Goal: Task Accomplishment & Management: Manage account settings

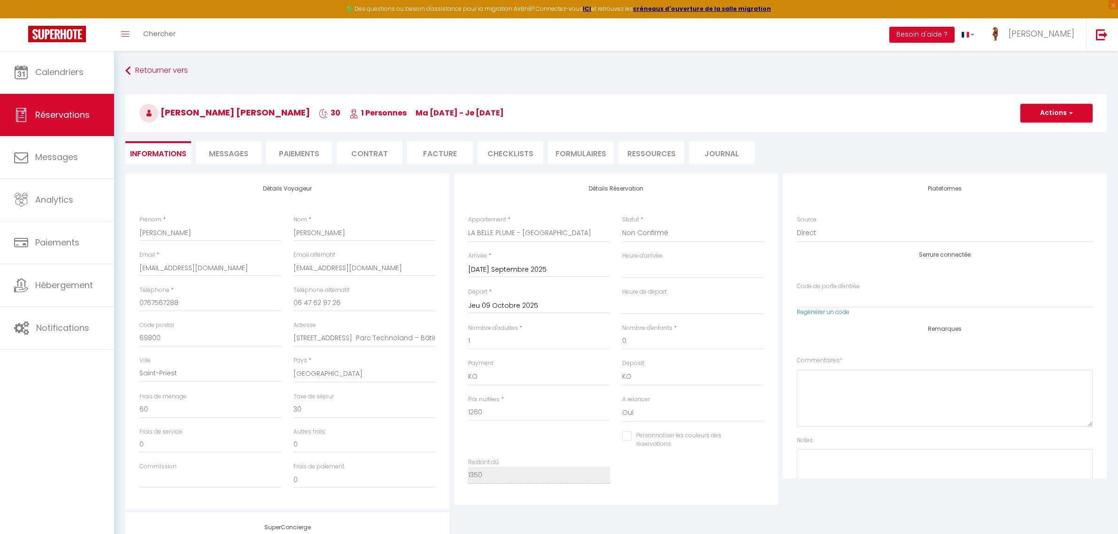
select select "40633"
select select "2"
select select
select select "10"
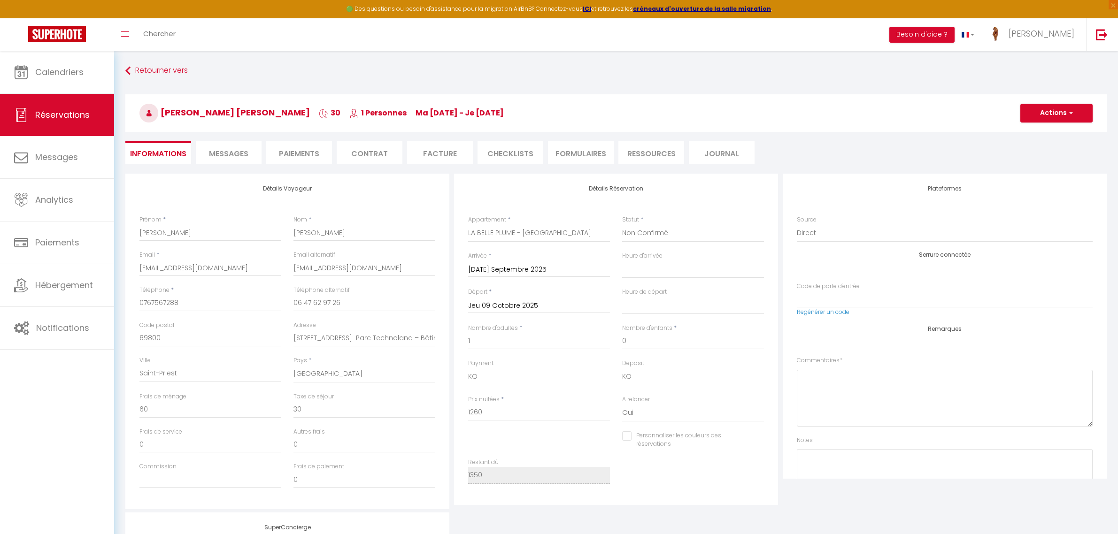
select select "14"
drag, startPoint x: 780, startPoint y: 175, endPoint x: 834, endPoint y: 151, distance: 58.5
click at [834, 151] on ul "Informations Messages Paiements Contrat Facture CHECKLISTS FORMULAIRES Ressourc…" at bounding box center [615, 152] width 981 height 23
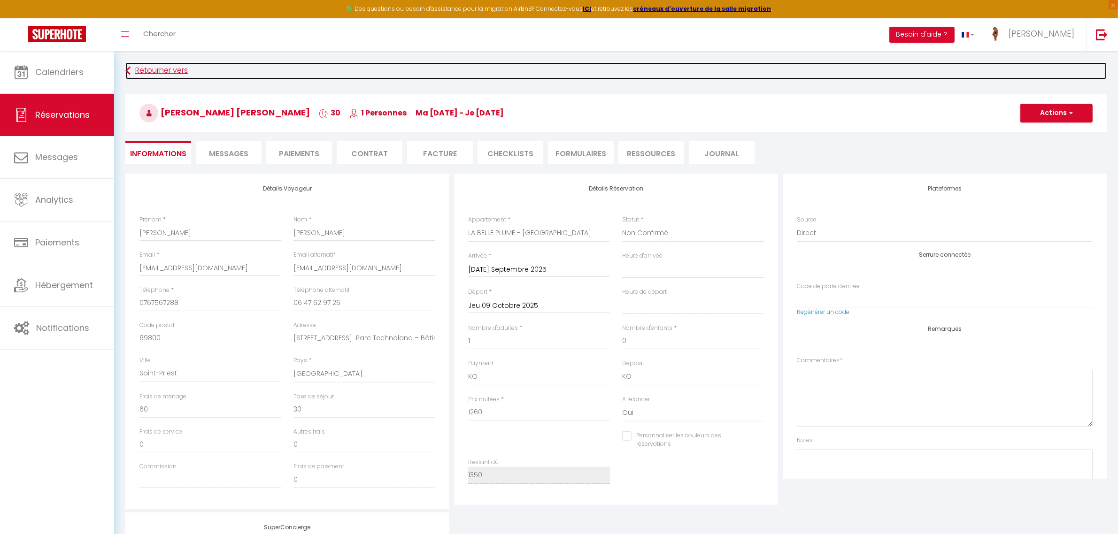
drag, startPoint x: 779, startPoint y: 173, endPoint x: 864, endPoint y: 74, distance: 130.5
click at [864, 74] on link "Retourner vers" at bounding box center [615, 70] width 981 height 17
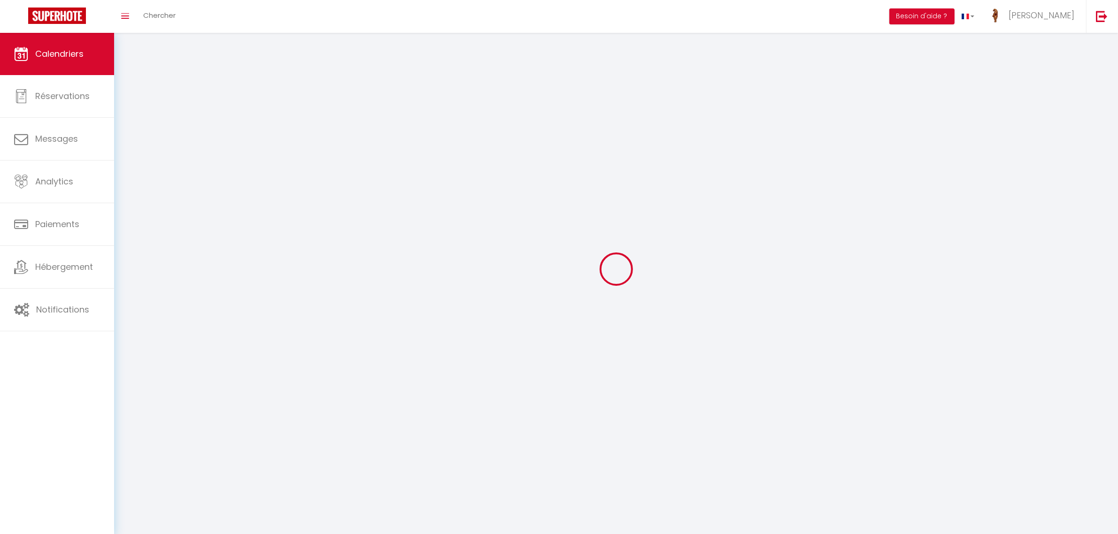
scroll to position [51, 0]
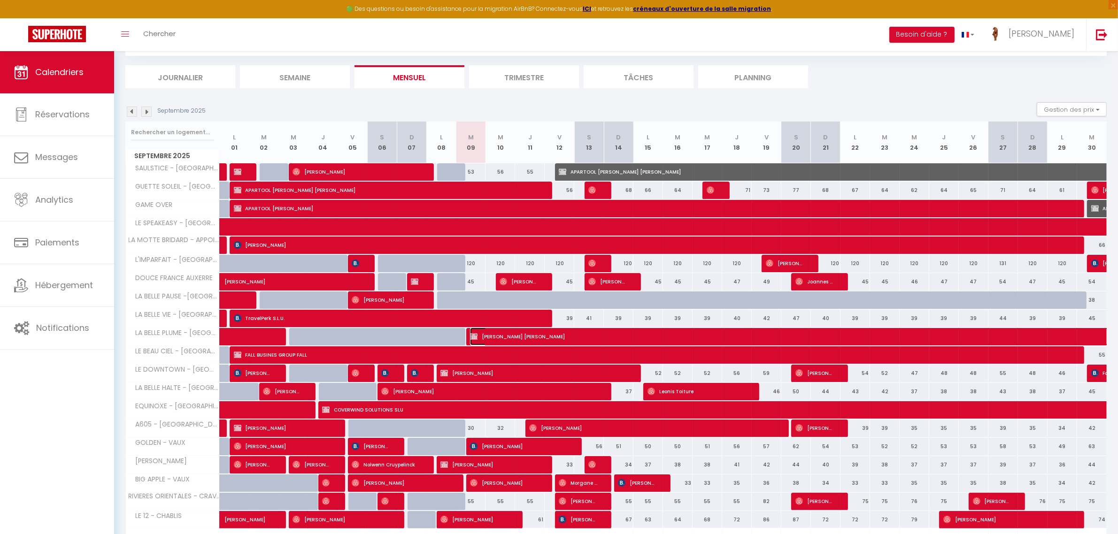
click at [642, 332] on span "[PERSON_NAME] [PERSON_NAME]" at bounding box center [794, 337] width 648 height 18
select select "KO"
select select "0"
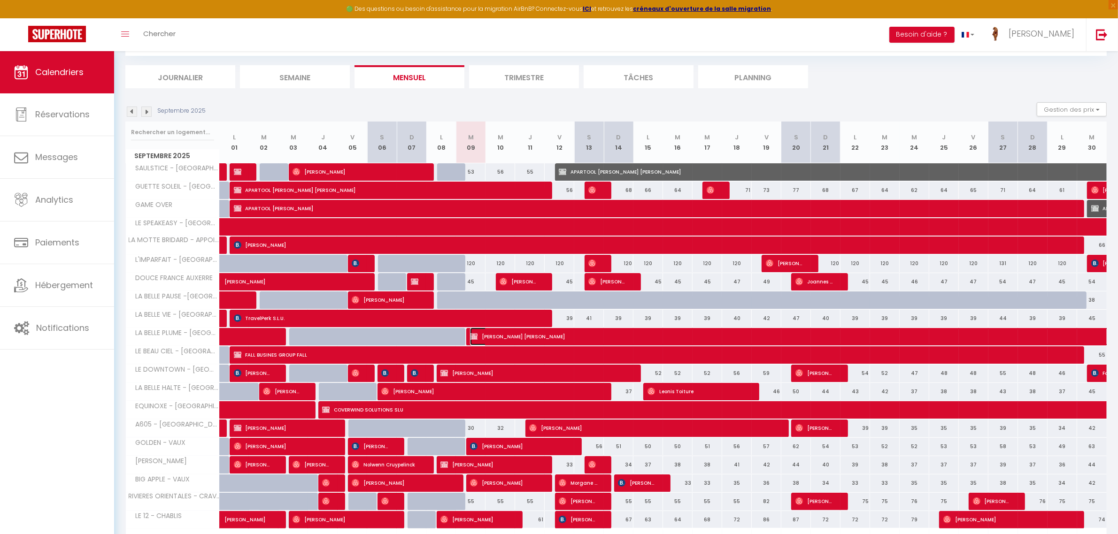
select select "1"
select select
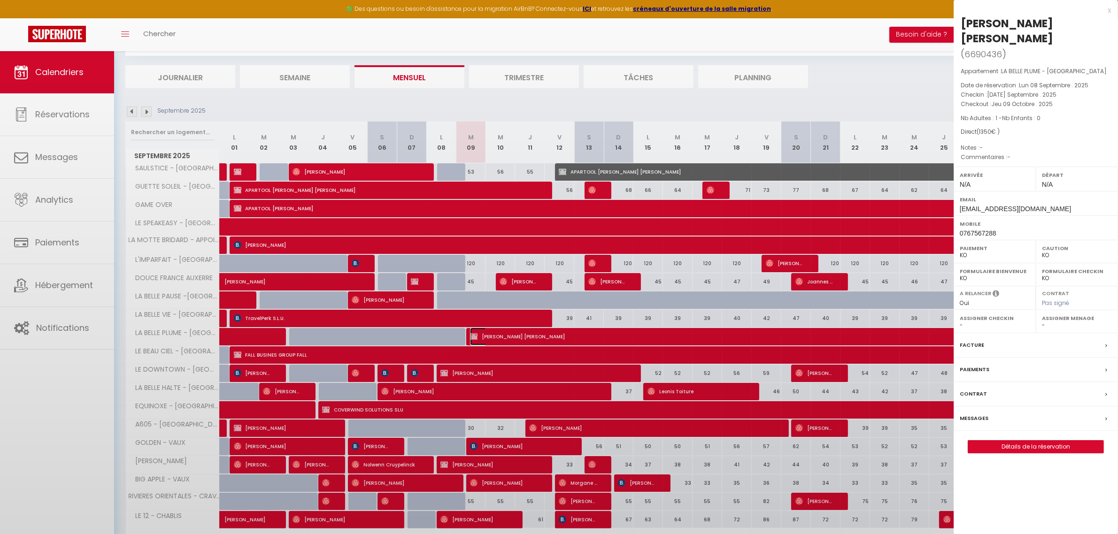
select select "38165"
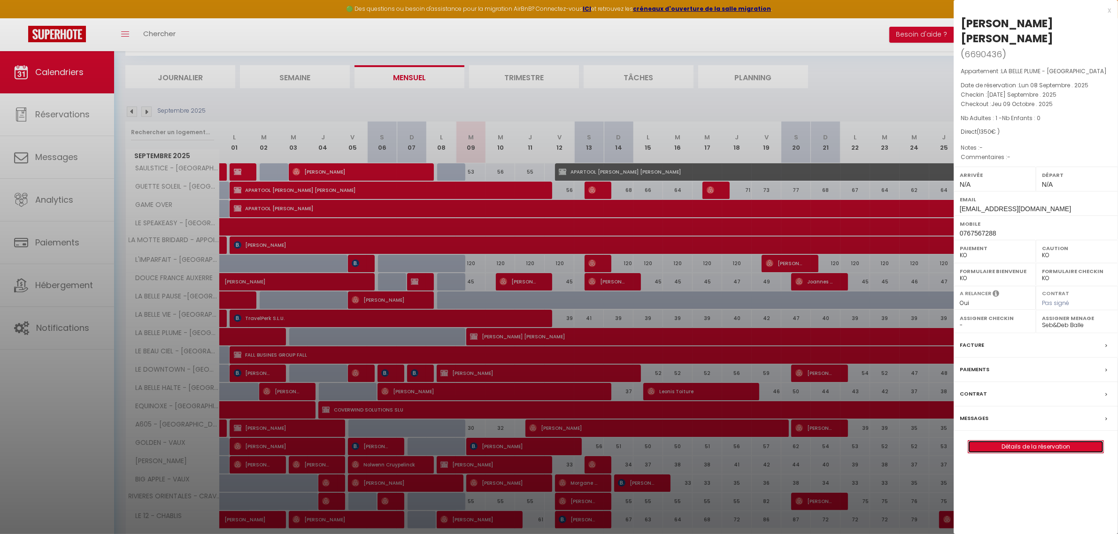
click at [1010, 441] on link "Détails de la réservation" at bounding box center [1035, 447] width 135 height 12
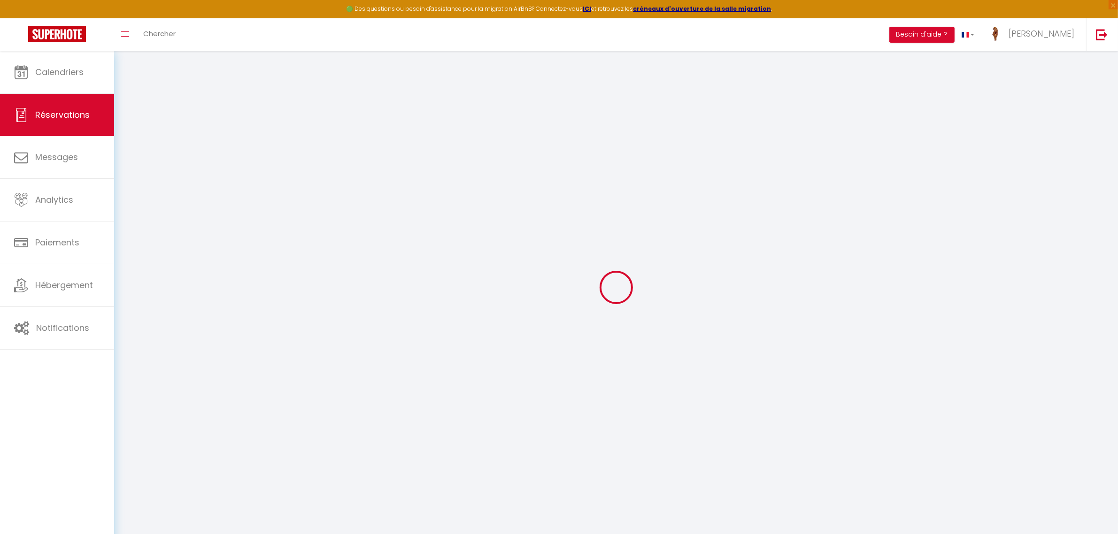
type input "[PERSON_NAME]"
type input "[EMAIL_ADDRESS][DOMAIN_NAME]"
type input "0767567288"
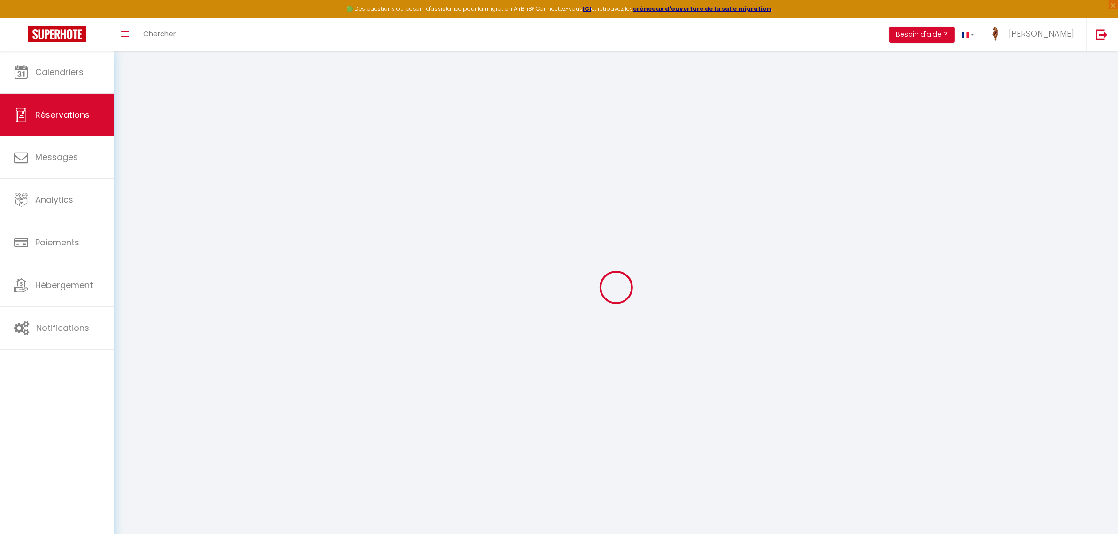
type input "06 47 62 97 26"
type input "69800"
type input "[STREET_ADDRESS] Parc Technoland – Bâtiment K"
type input "Saint-Priest"
select select "FR"
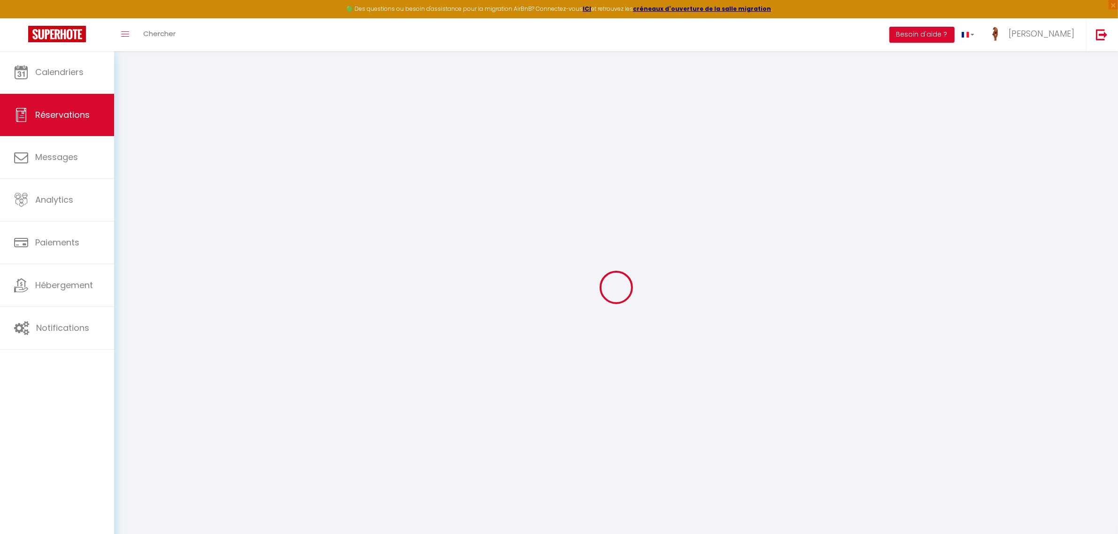
select select "40633"
select select "2"
type input "[DATE] Septembre 2025"
select select
type input "Jeu 09 Octobre 2025"
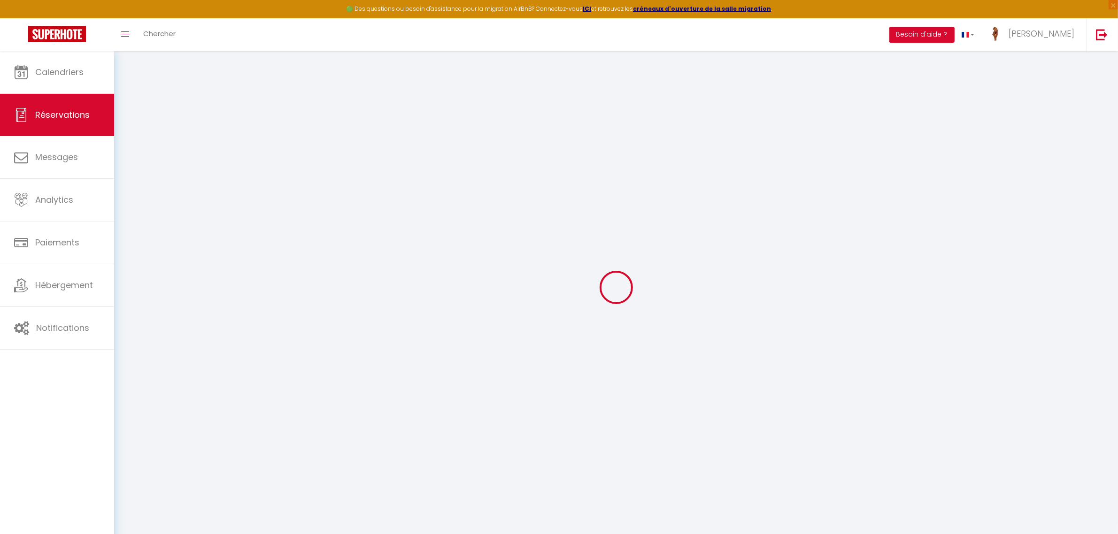
select select
type input "1"
select select "10"
select select
type input "1260"
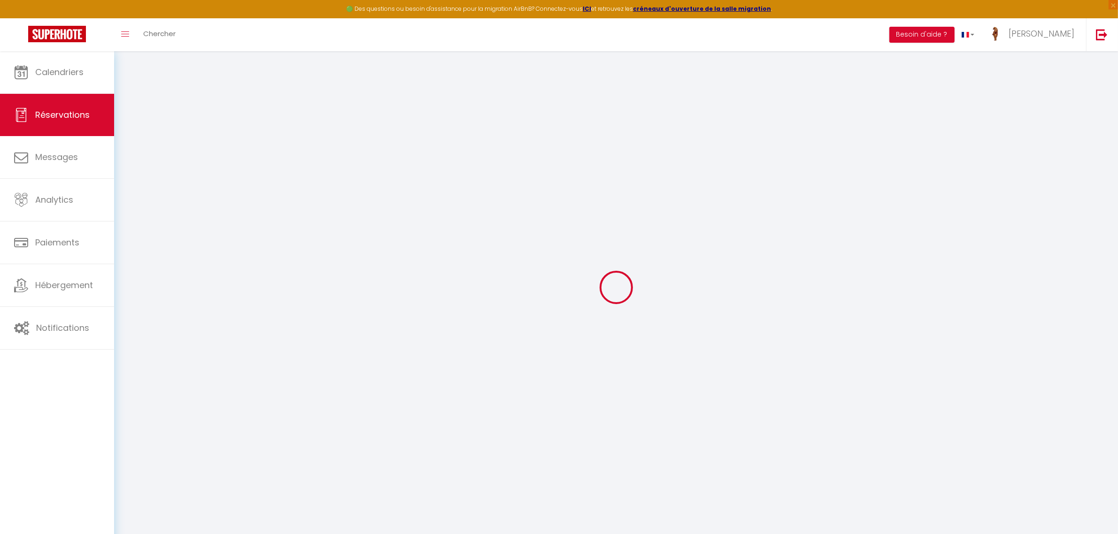
checkbox input "false"
type input "1350"
type input "0"
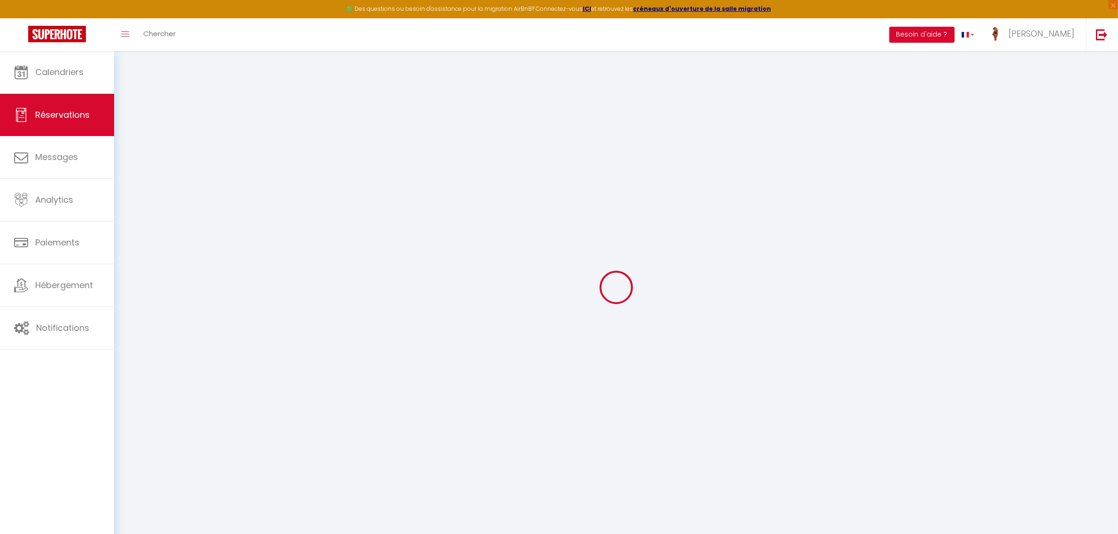
select select
select select "14"
checkbox input "false"
select select
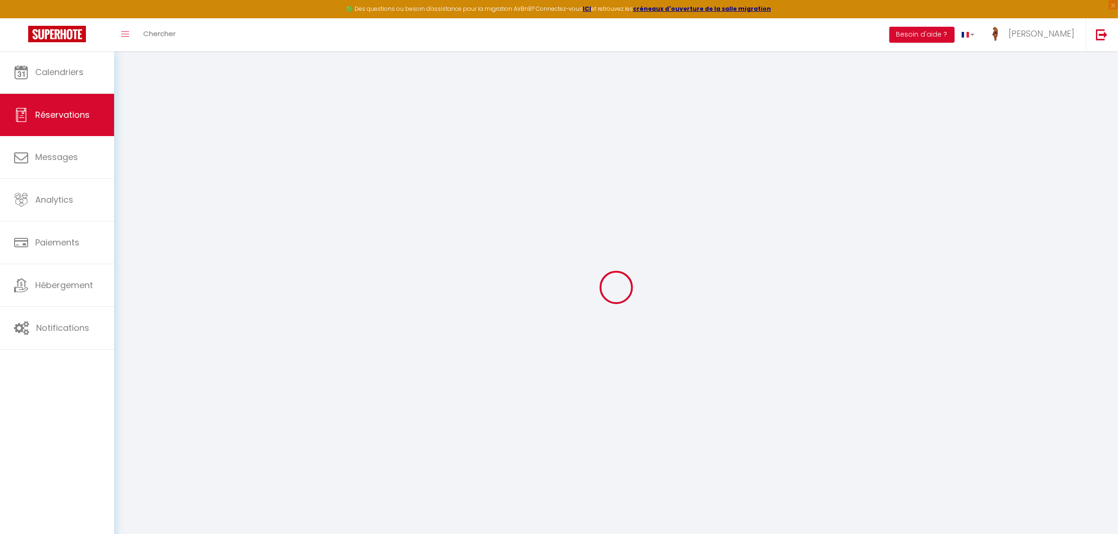
select select
checkbox input "false"
select select
checkbox input "false"
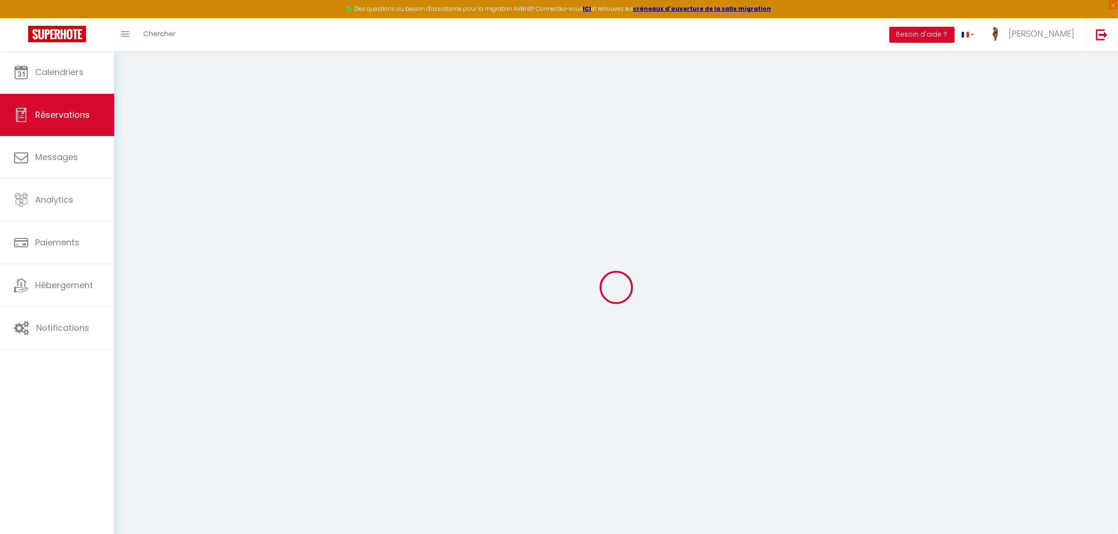
select select
checkbox input "false"
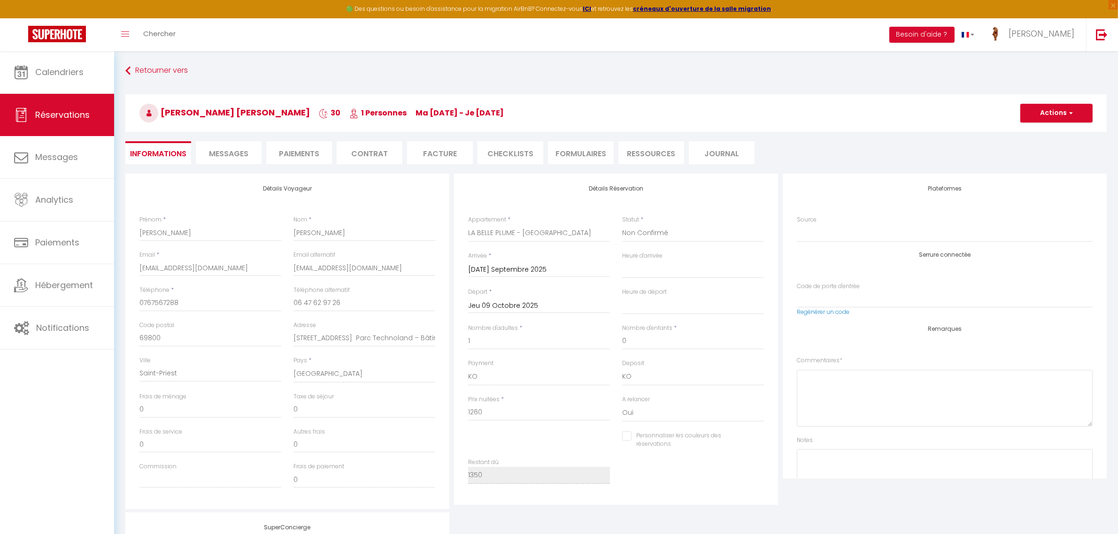
type input "60"
type input "30"
select select
checkbox input "false"
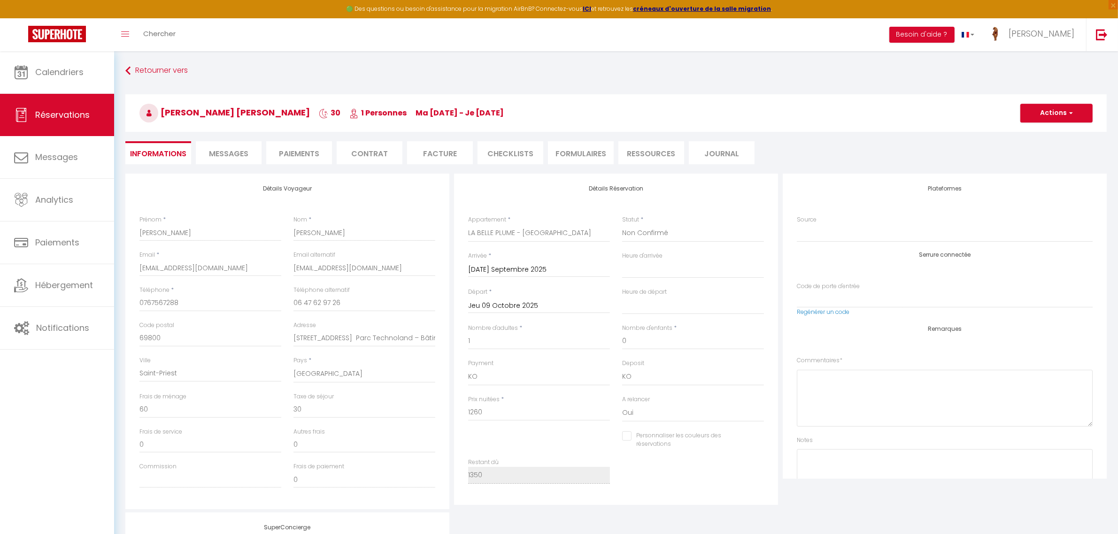
select select
click at [663, 231] on select "Confirmé Non Confirmé [PERSON_NAME] par le voyageur No Show Request" at bounding box center [693, 233] width 142 height 18
select select "1"
click at [622, 224] on select "Confirmé Non Confirmé [PERSON_NAME] par le voyageur No Show Request" at bounding box center [693, 233] width 142 height 18
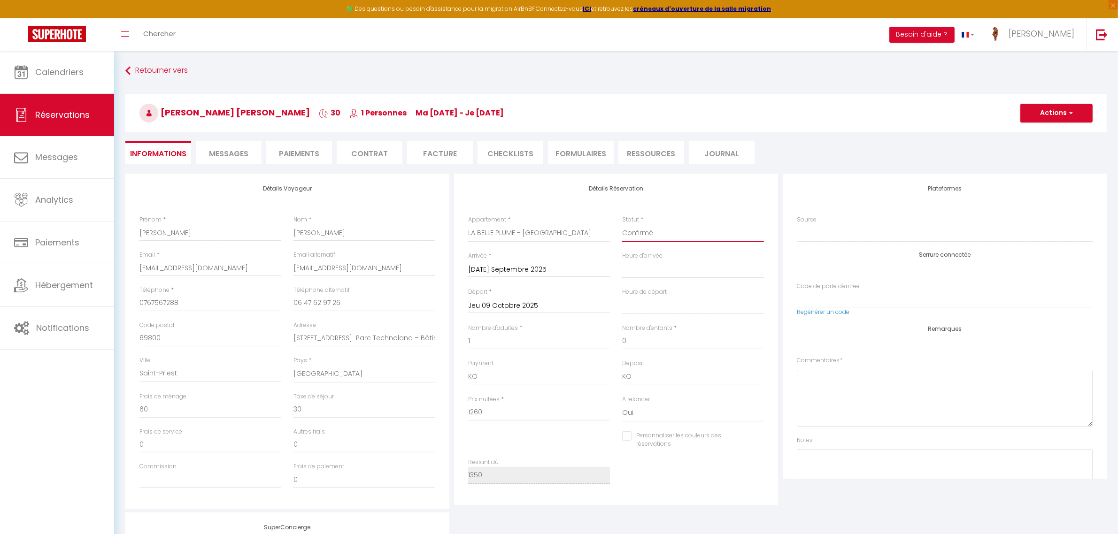
select select
checkbox input "false"
click at [476, 377] on select "OK KO" at bounding box center [539, 377] width 142 height 18
select select "12"
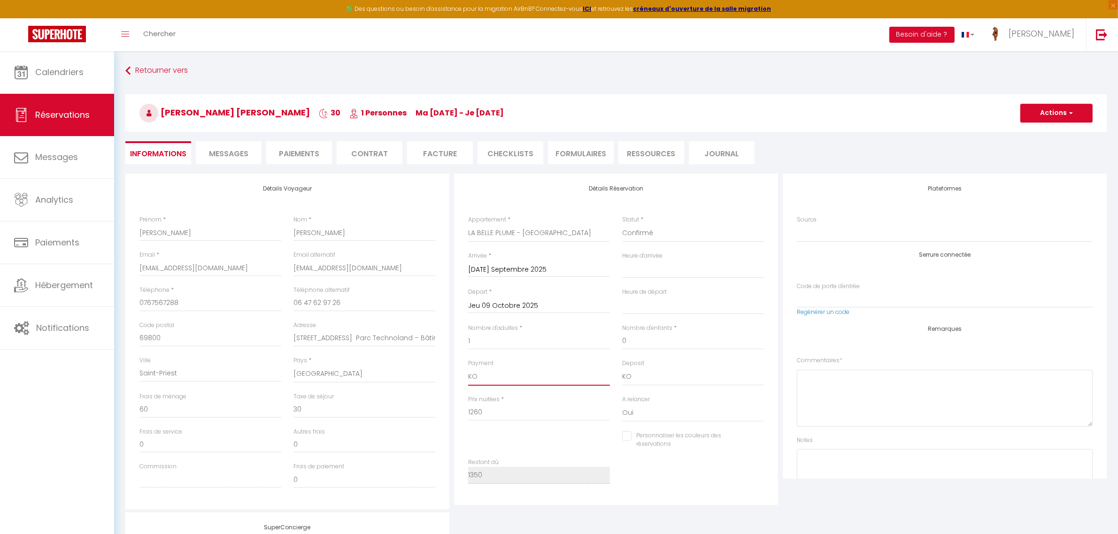
click at [468, 368] on select "OK KO" at bounding box center [539, 377] width 142 height 18
select select
checkbox input "false"
click at [1052, 107] on button "Actions" at bounding box center [1056, 113] width 72 height 19
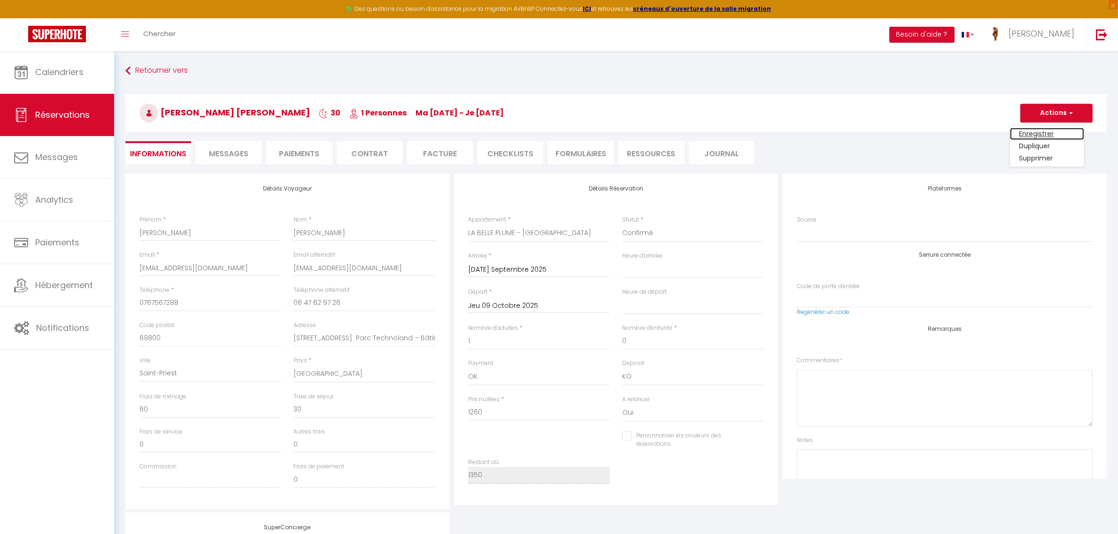
click at [1041, 128] on link "Enregistrer" at bounding box center [1047, 134] width 74 height 12
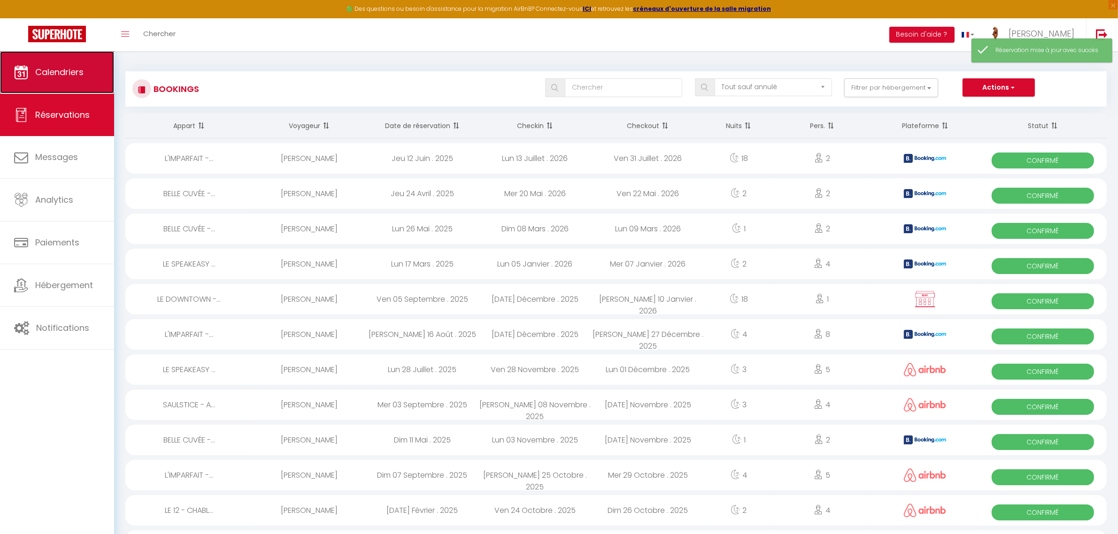
click at [56, 61] on link "Calendriers" at bounding box center [57, 72] width 114 height 42
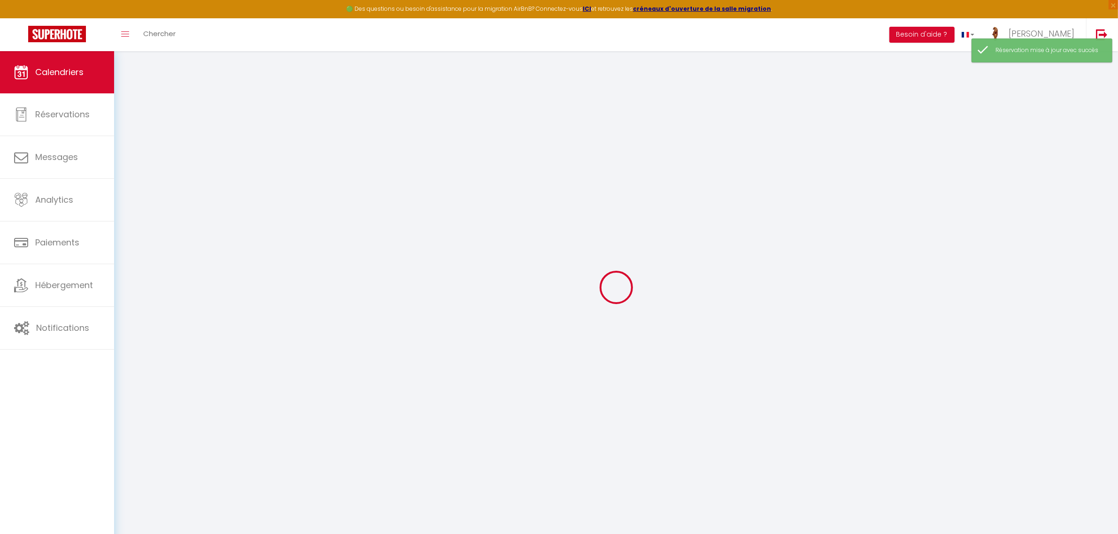
select select
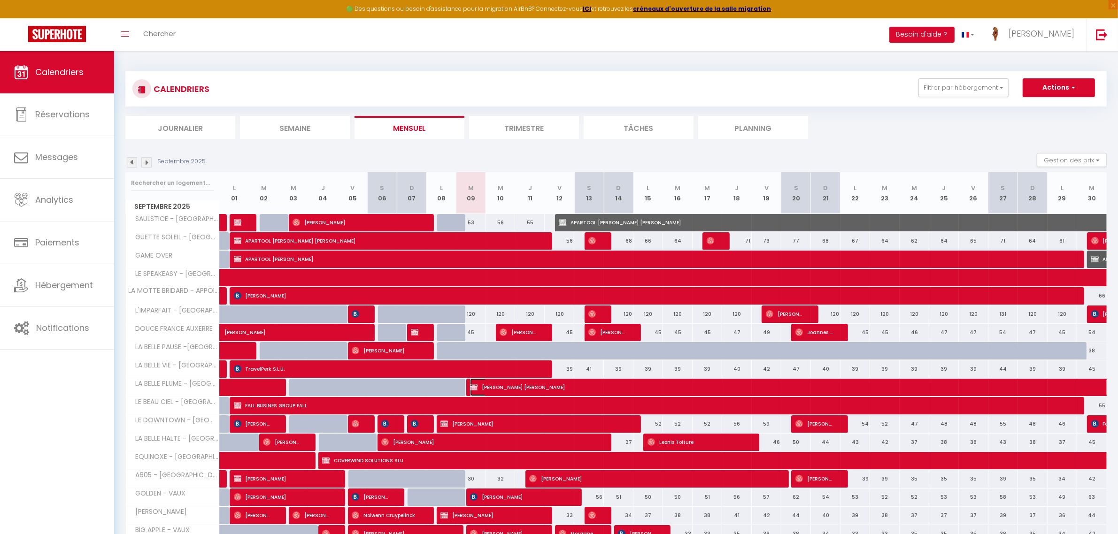
click at [581, 382] on span "[PERSON_NAME] [PERSON_NAME]" at bounding box center [794, 387] width 648 height 18
select select "OK"
select select "KO"
select select "0"
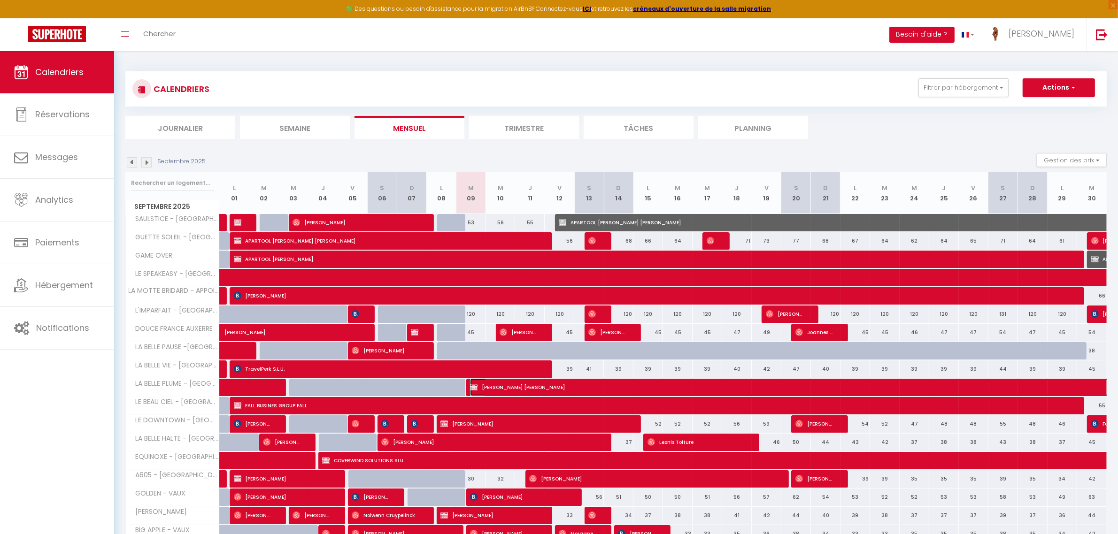
select select "1"
select select
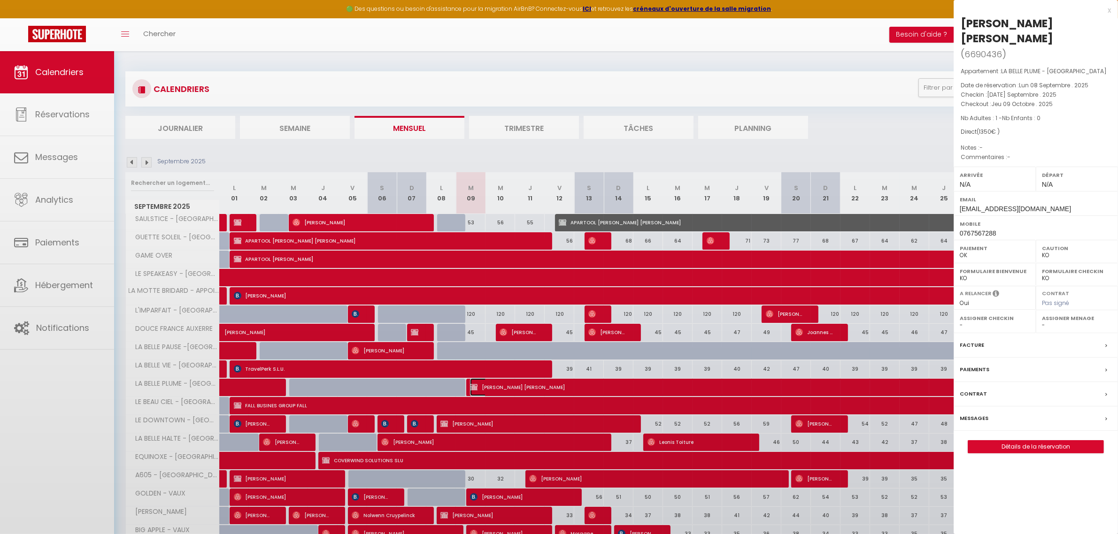
select select "38165"
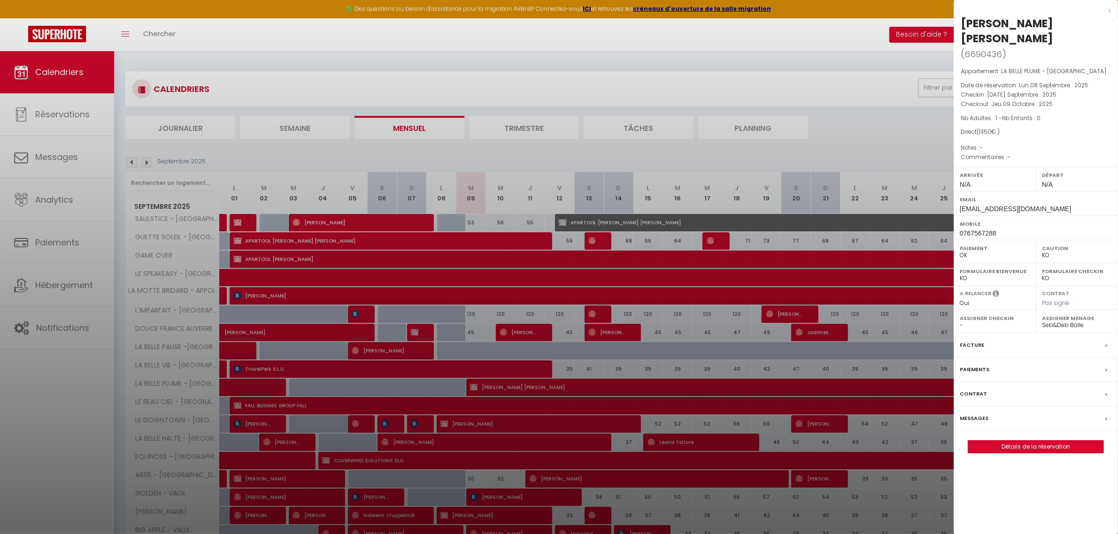
click at [1109, 8] on div "x" at bounding box center [1032, 10] width 157 height 11
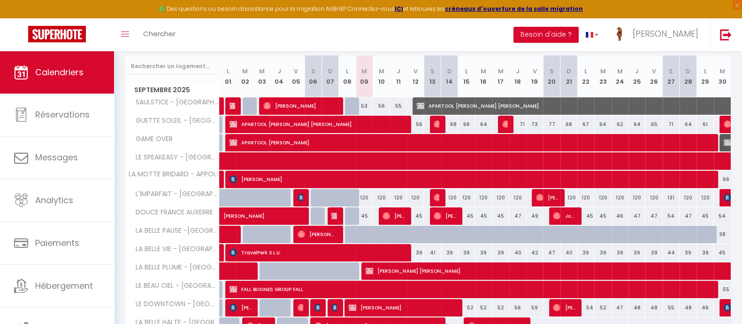
scroll to position [293, 0]
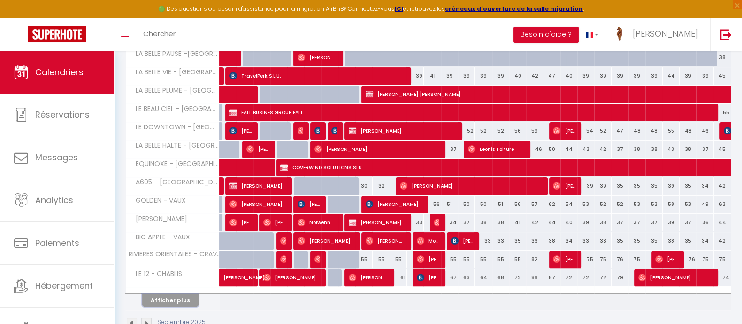
click at [186, 296] on button "Afficher plus" at bounding box center [170, 299] width 56 height 13
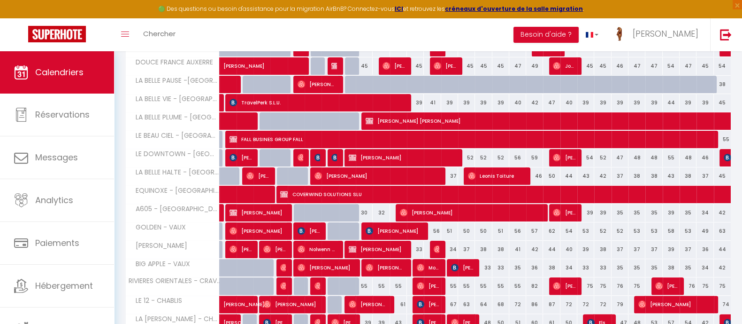
scroll to position [208, 0]
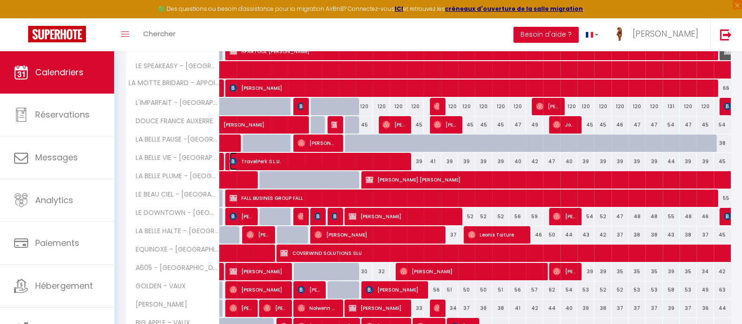
click at [400, 154] on span "TravelPerk S.L.U." at bounding box center [317, 161] width 175 height 18
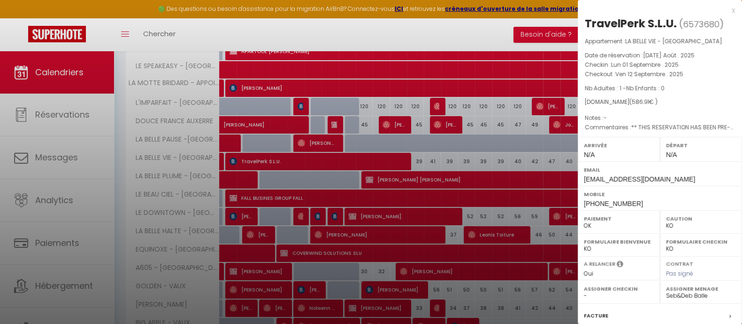
click at [434, 90] on div at bounding box center [371, 162] width 742 height 324
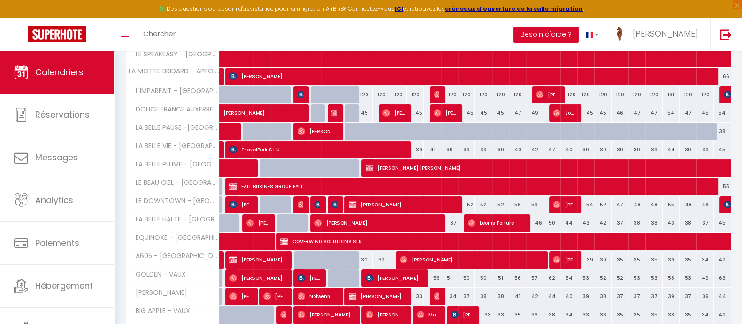
scroll to position [223, 0]
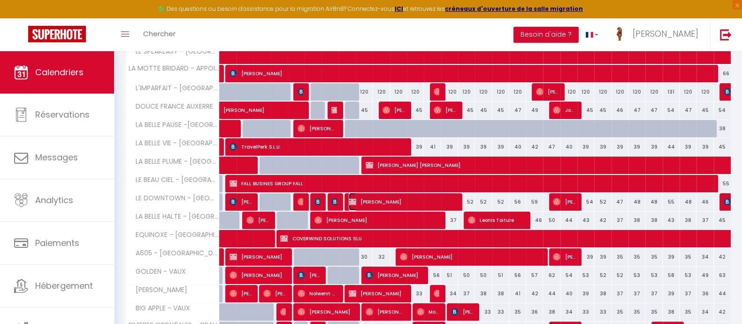
click at [392, 198] on span "[PERSON_NAME]" at bounding box center [402, 202] width 107 height 18
select select "OK"
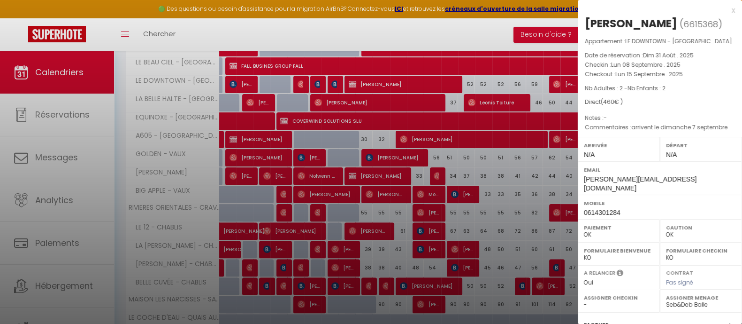
scroll to position [281, 0]
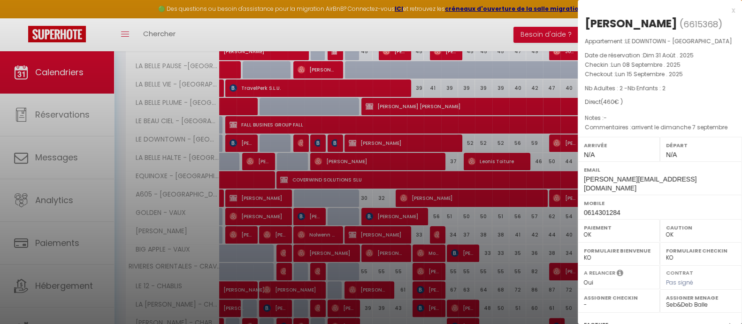
click at [438, 157] on div at bounding box center [371, 162] width 742 height 324
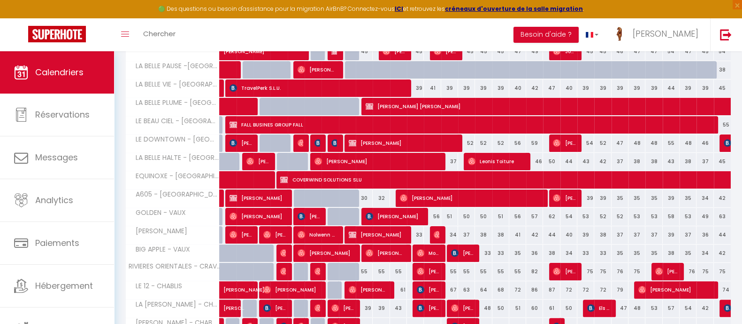
click at [452, 158] on div "37" at bounding box center [449, 161] width 17 height 17
type input "37"
type input "Dim 14 Septembre 2025"
type input "Lun 15 Septembre 2025"
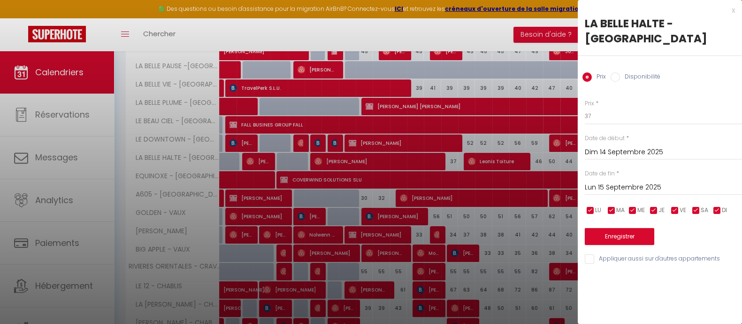
click at [467, 224] on div at bounding box center [371, 162] width 742 height 324
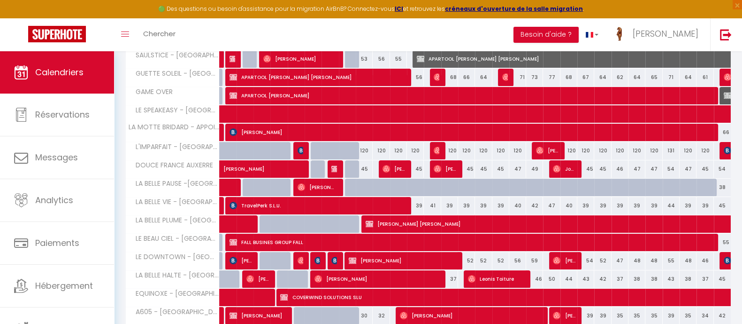
scroll to position [223, 0]
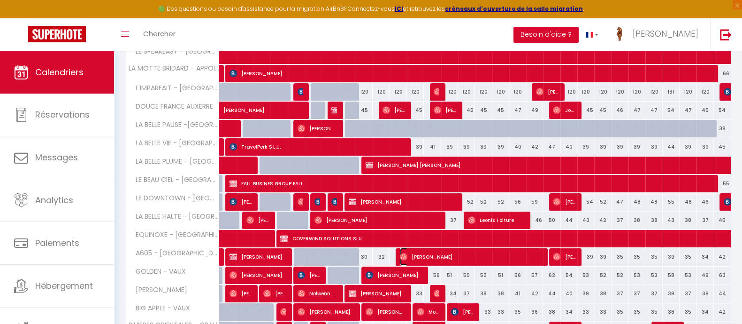
click at [404, 255] on img at bounding box center [404, 257] width 8 height 8
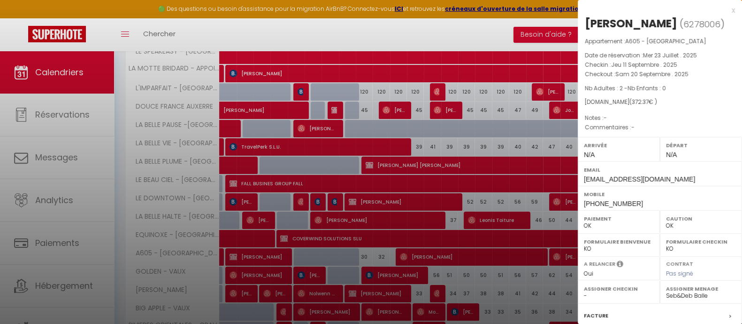
click at [397, 257] on div at bounding box center [371, 162] width 742 height 324
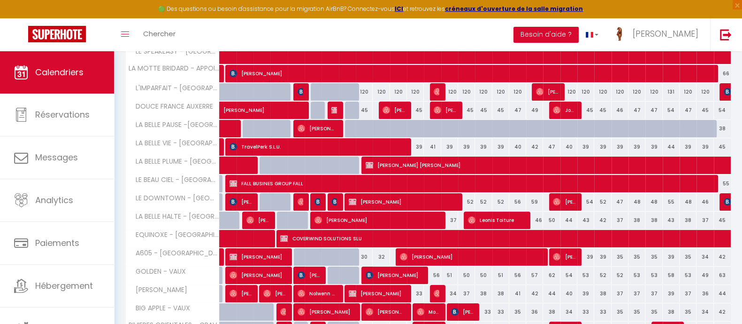
scroll to position [281, 0]
